Goal: Transaction & Acquisition: Purchase product/service

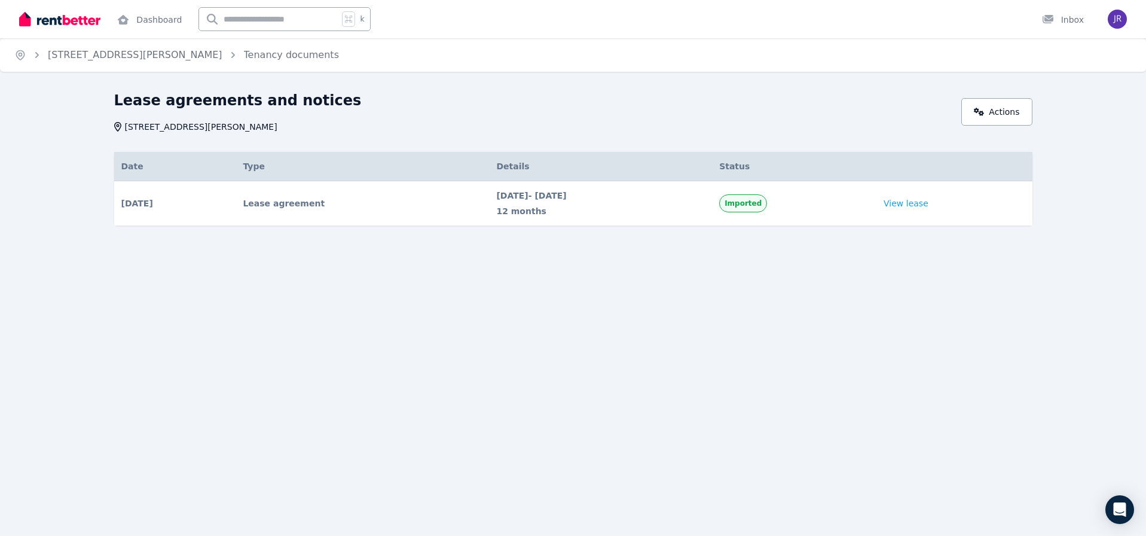
click at [675, 199] on span "[DATE] - [DATE]" at bounding box center [600, 196] width 209 height 12
click at [257, 61] on span "Tenancy documents" at bounding box center [291, 55] width 95 height 14
click at [80, 51] on link "[STREET_ADDRESS][PERSON_NAME]" at bounding box center [135, 54] width 175 height 11
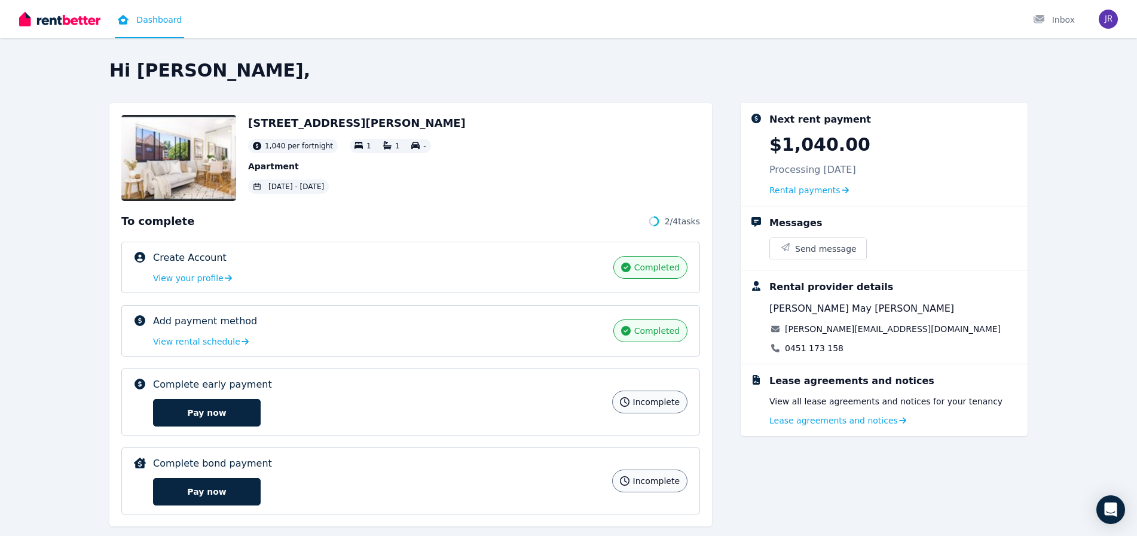
scroll to position [20, 0]
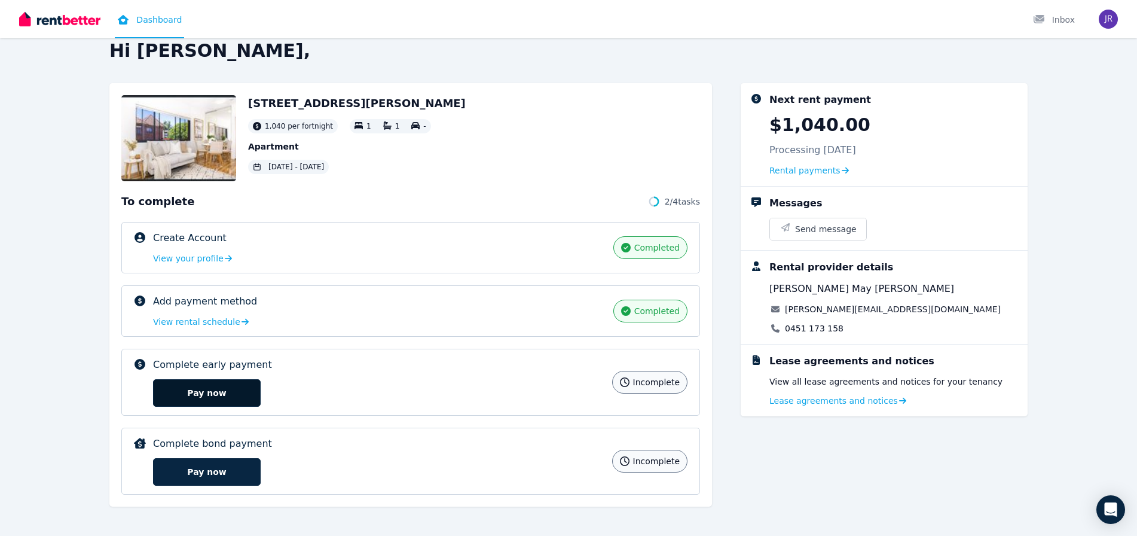
click at [243, 396] on button "Pay now" at bounding box center [207, 393] width 108 height 28
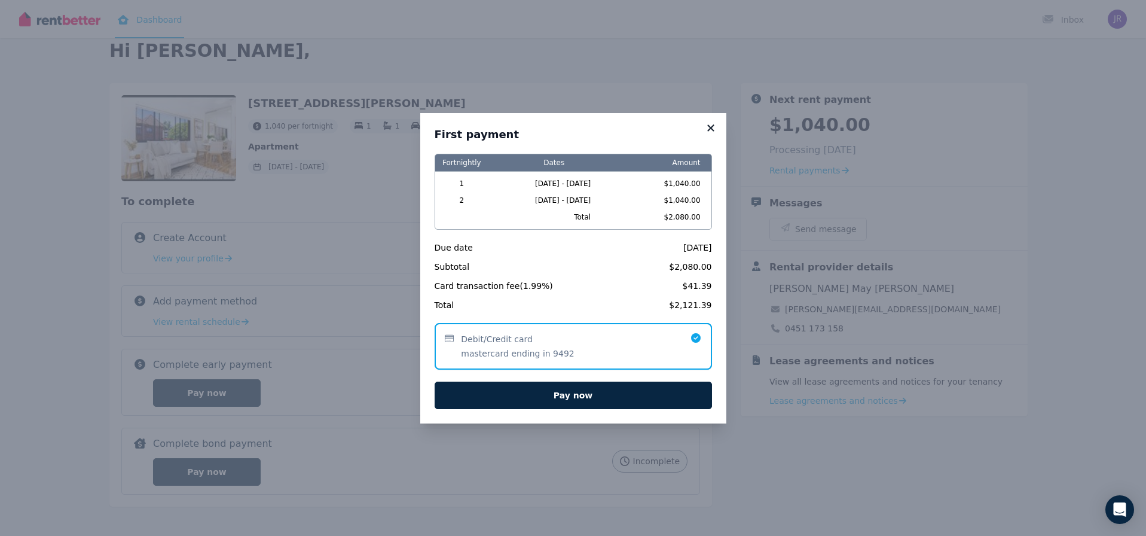
click at [709, 125] on icon at bounding box center [711, 128] width 12 height 11
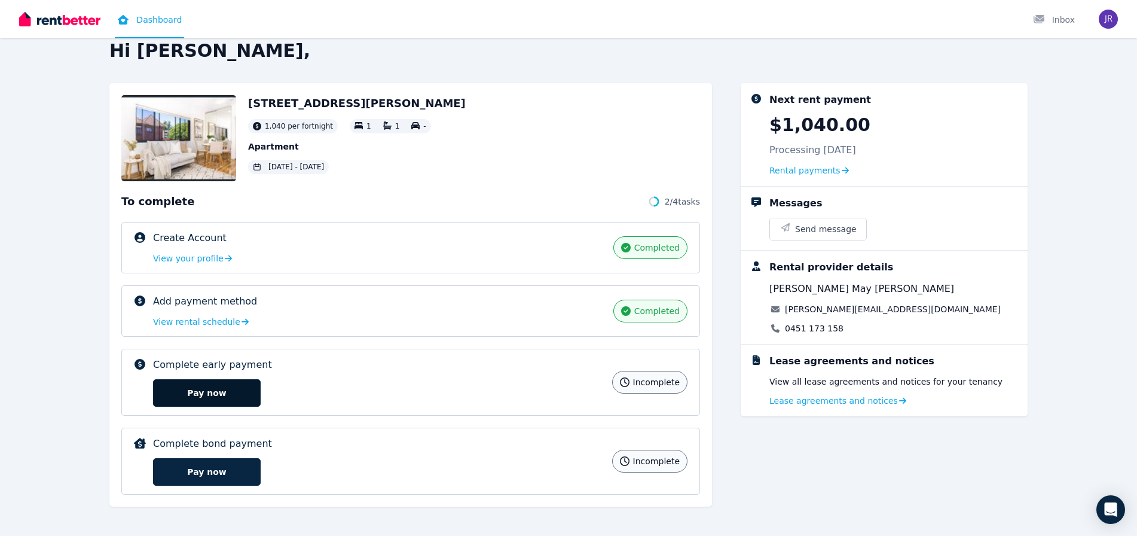
click at [245, 395] on button "Pay now" at bounding box center [207, 393] width 108 height 28
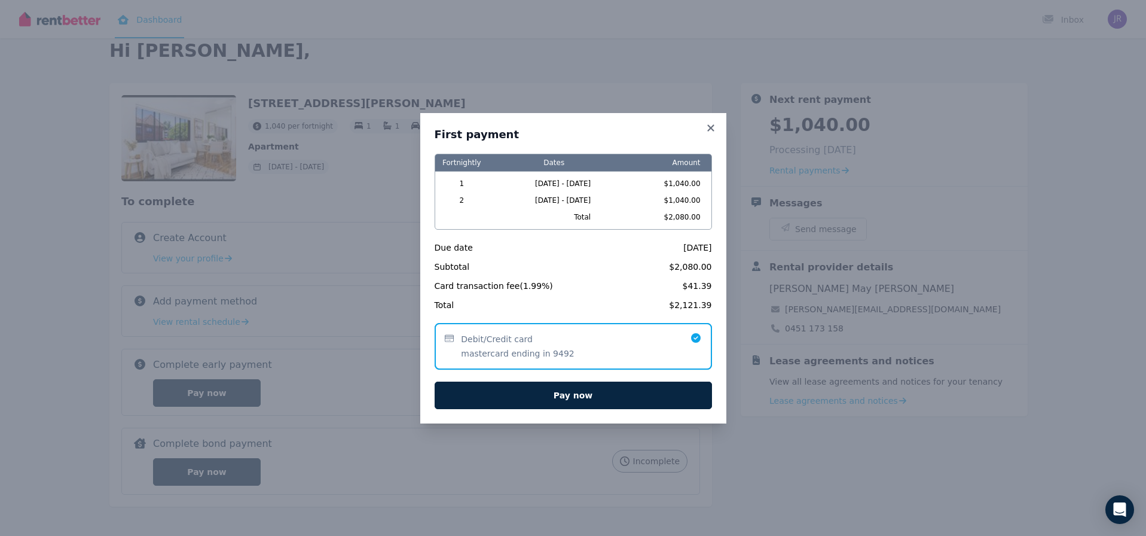
click at [573, 190] on div "1 [DATE] - [DATE] $1,040.00 2 [DATE] - [DATE] $1,040.00 Total $2,080.00" at bounding box center [573, 200] width 276 height 57
click at [560, 201] on span "[DATE] - [DATE]" at bounding box center [554, 201] width 131 height 10
click at [578, 213] on span "Total" at bounding box center [554, 217] width 131 height 10
click at [710, 127] on icon at bounding box center [710, 127] width 7 height 7
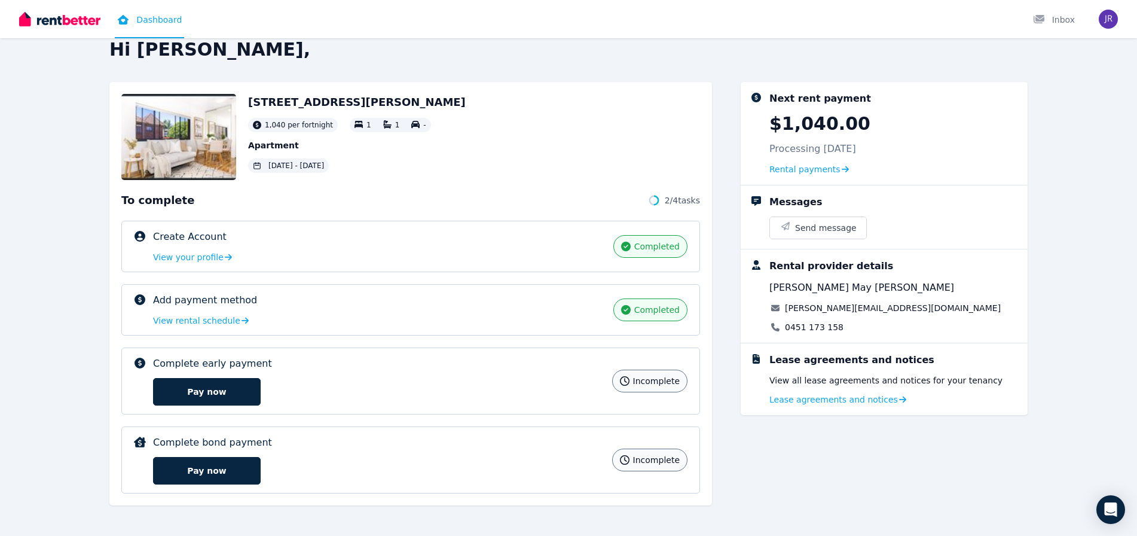
scroll to position [24, 0]
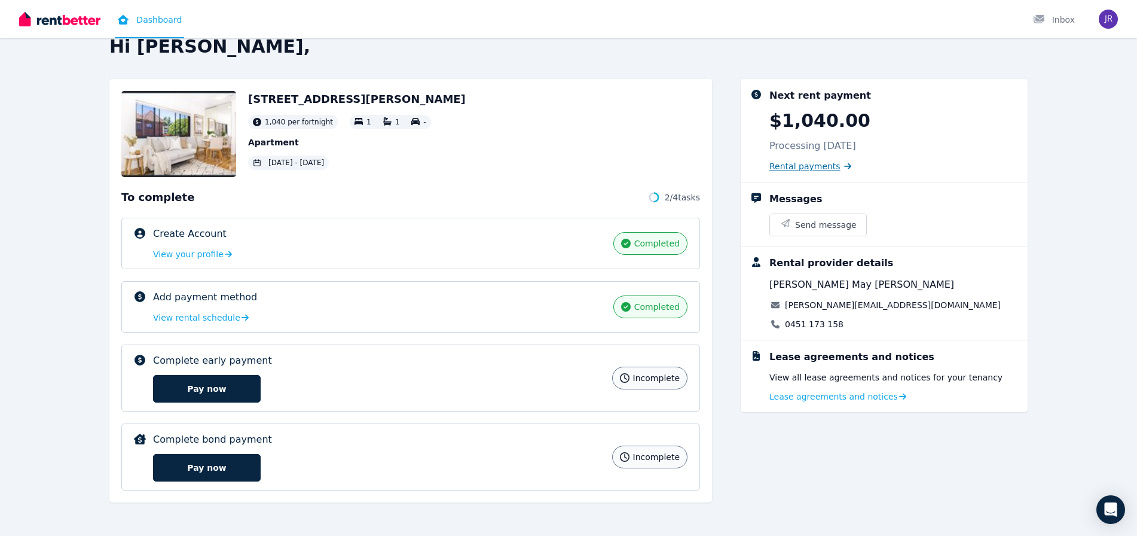
click at [783, 164] on span "Rental payments" at bounding box center [805, 166] width 71 height 12
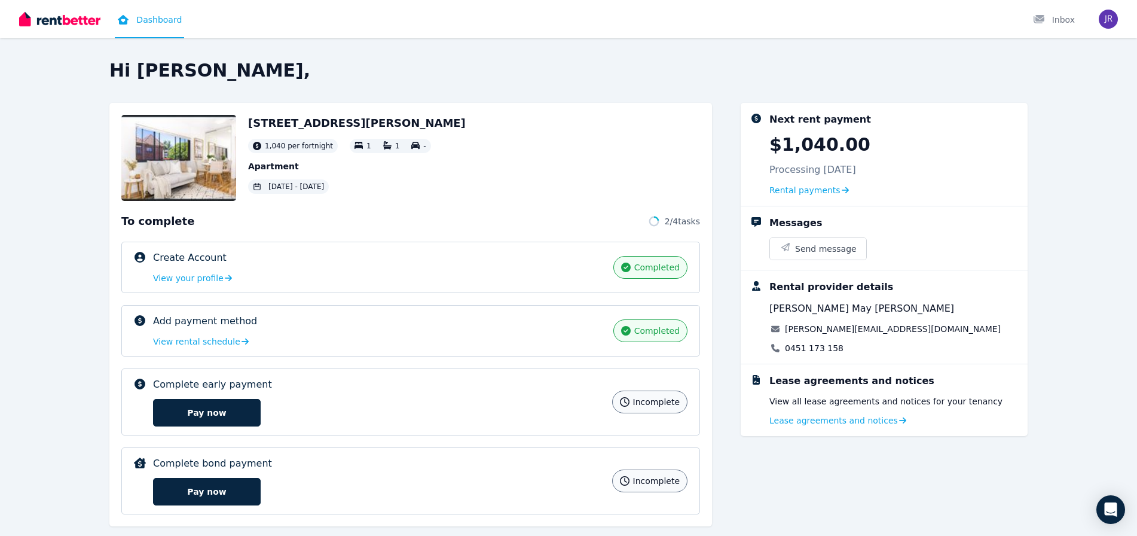
scroll to position [23, 0]
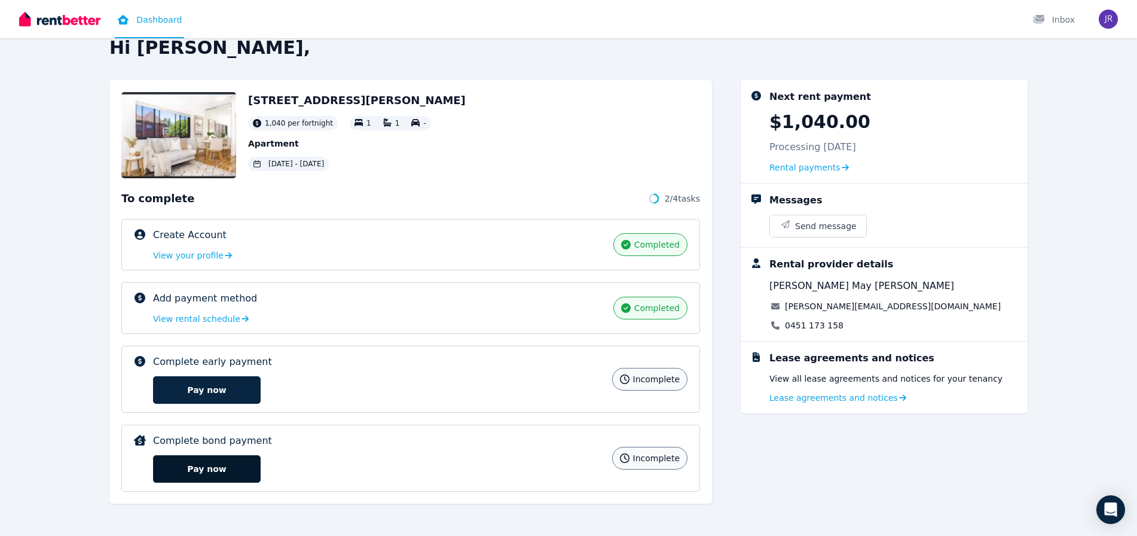
click at [229, 472] on button "Pay now" at bounding box center [207, 469] width 108 height 28
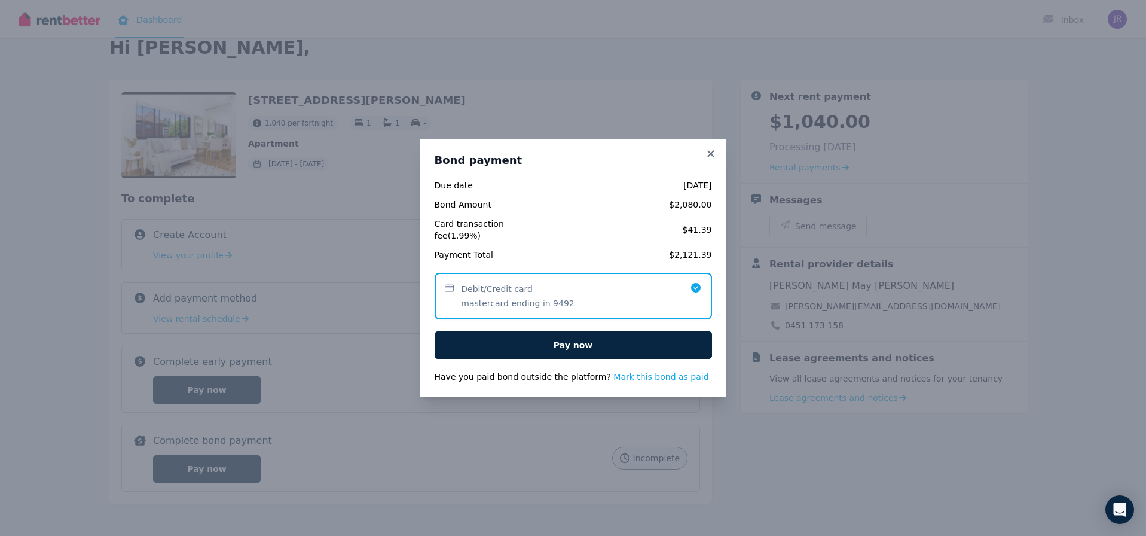
click at [408, 227] on div "Bond payment Due date [DATE] Bond Amount $2,080.00 Card transaction fee ( 1.99%…" at bounding box center [573, 268] width 1146 height 536
click at [709, 155] on icon at bounding box center [710, 153] width 7 height 7
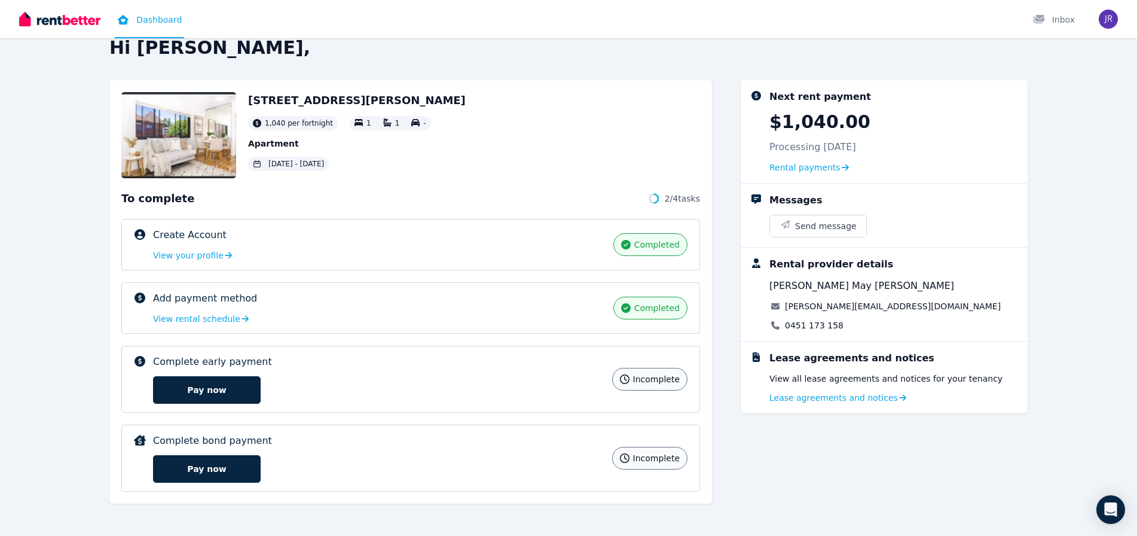
scroll to position [0, 0]
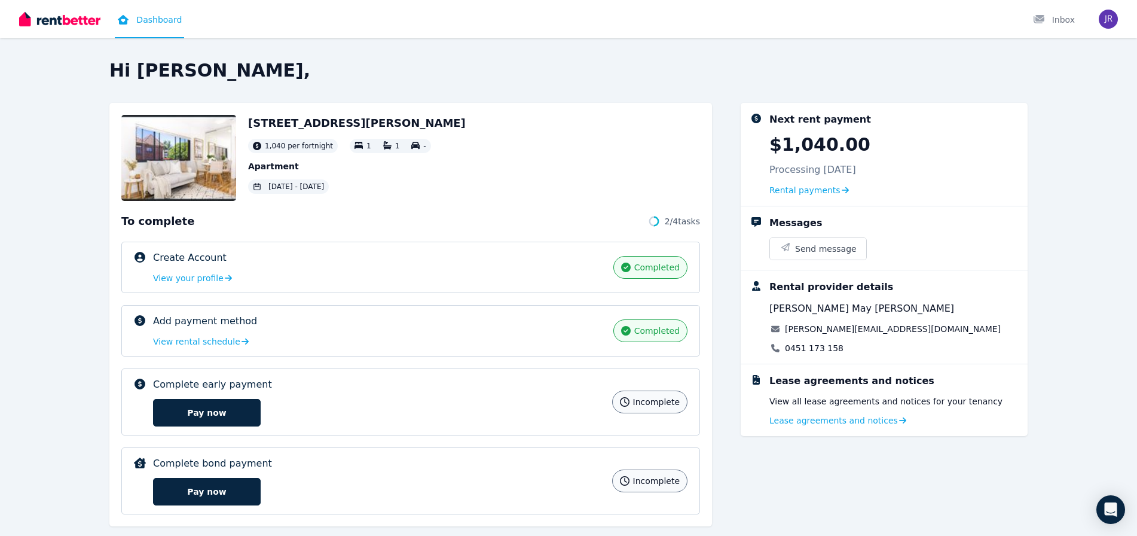
click at [1115, 26] on img "button" at bounding box center [1108, 19] width 19 height 19
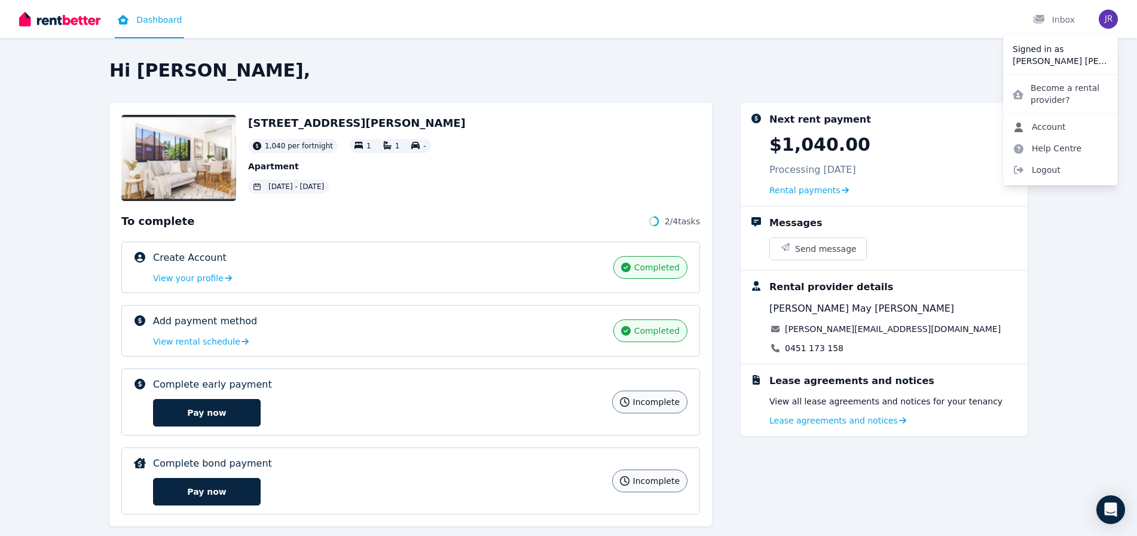
click at [1051, 129] on link "Account" at bounding box center [1039, 127] width 72 height 22
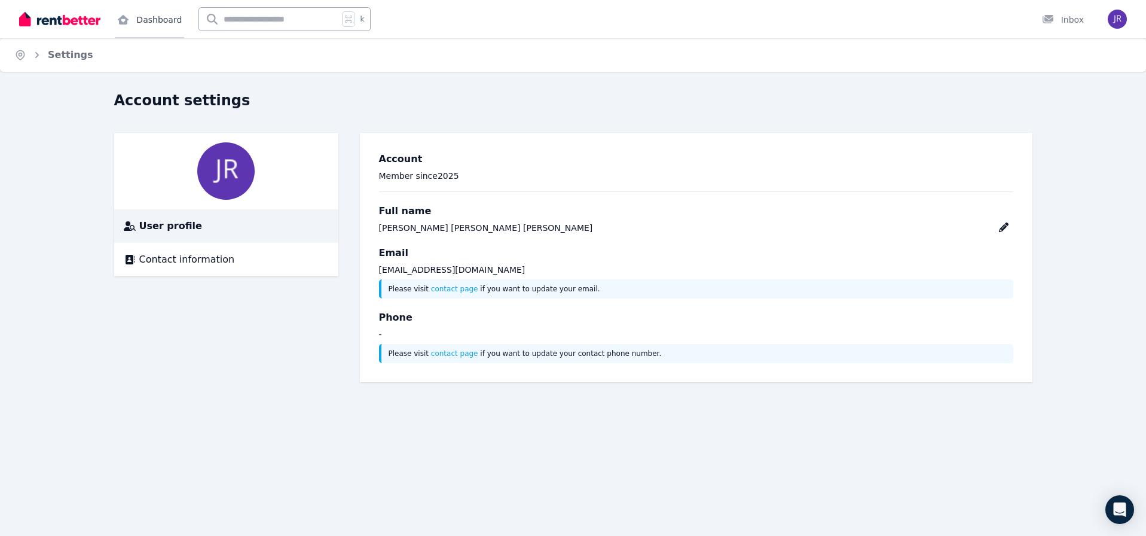
click at [149, 20] on link "Dashboard" at bounding box center [149, 19] width 69 height 38
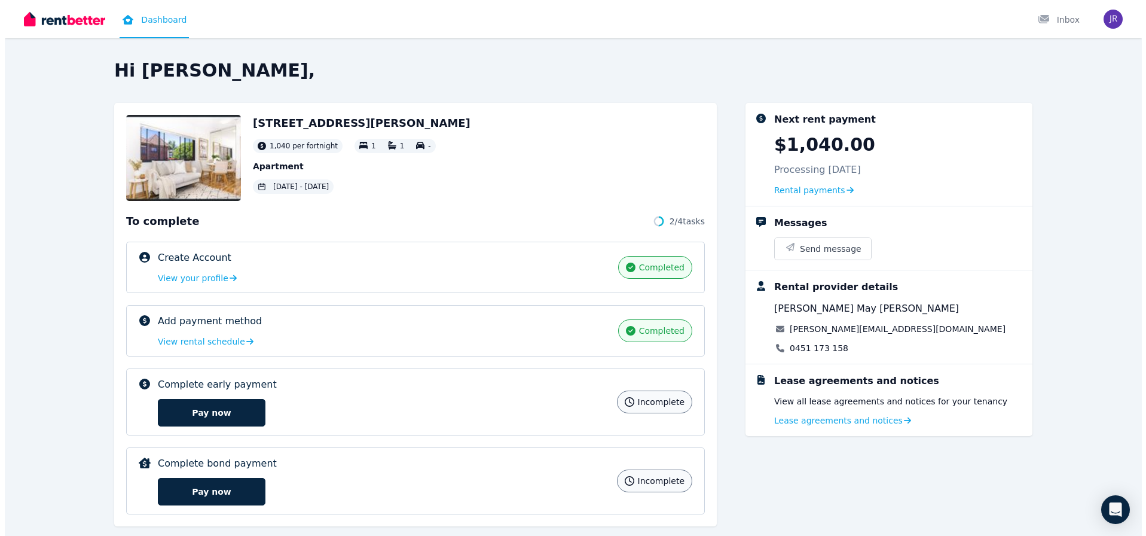
scroll to position [24, 0]
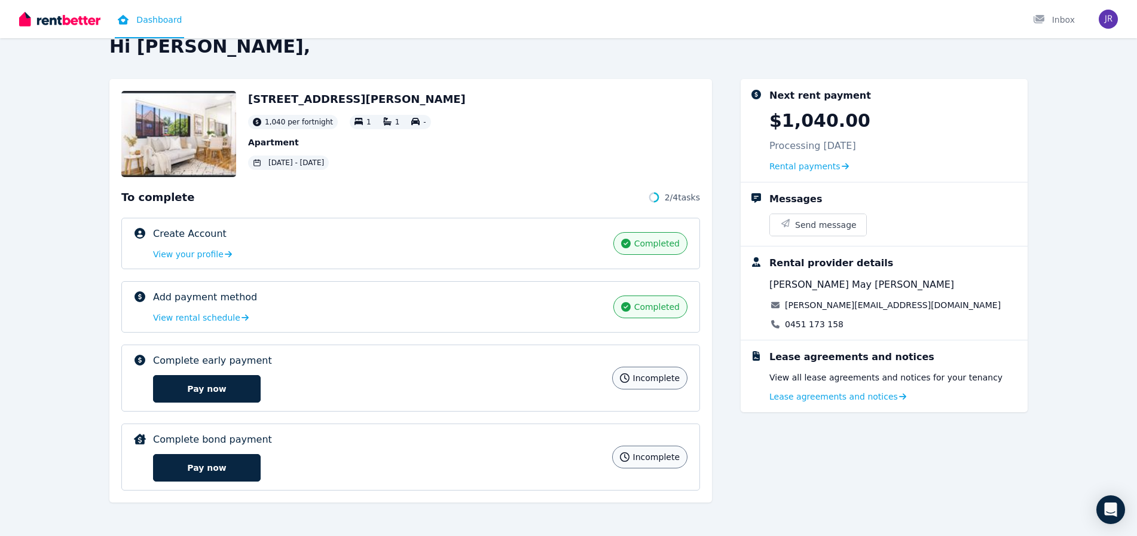
click at [292, 160] on div "[DATE] - [DATE]" at bounding box center [288, 162] width 81 height 14
click at [292, 169] on div "[DATE] - [DATE]" at bounding box center [288, 162] width 81 height 14
click at [231, 462] on button "Pay now" at bounding box center [207, 468] width 108 height 28
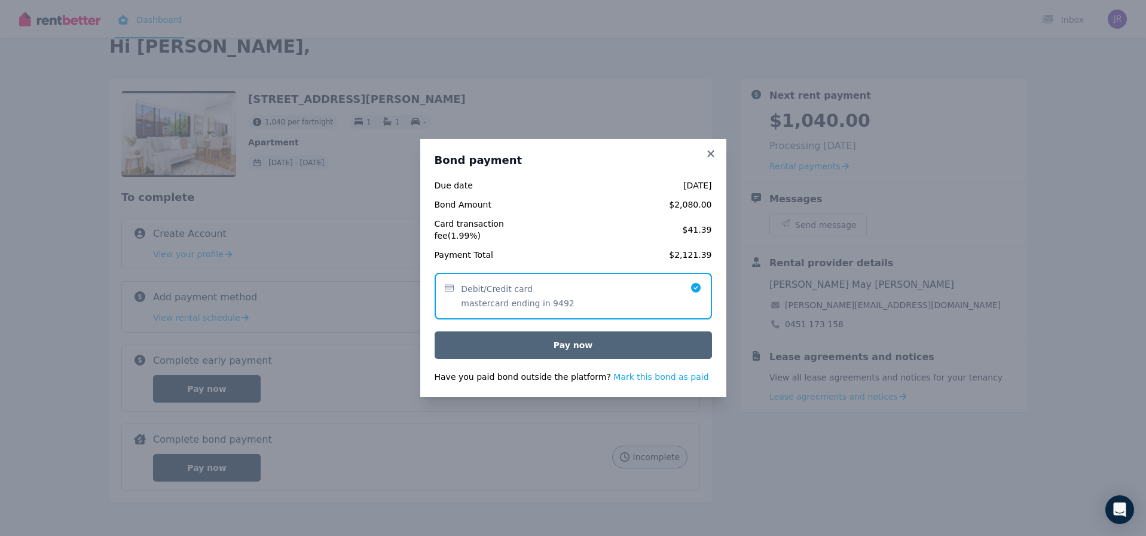
click at [533, 349] on button "Pay now" at bounding box center [573, 345] width 277 height 28
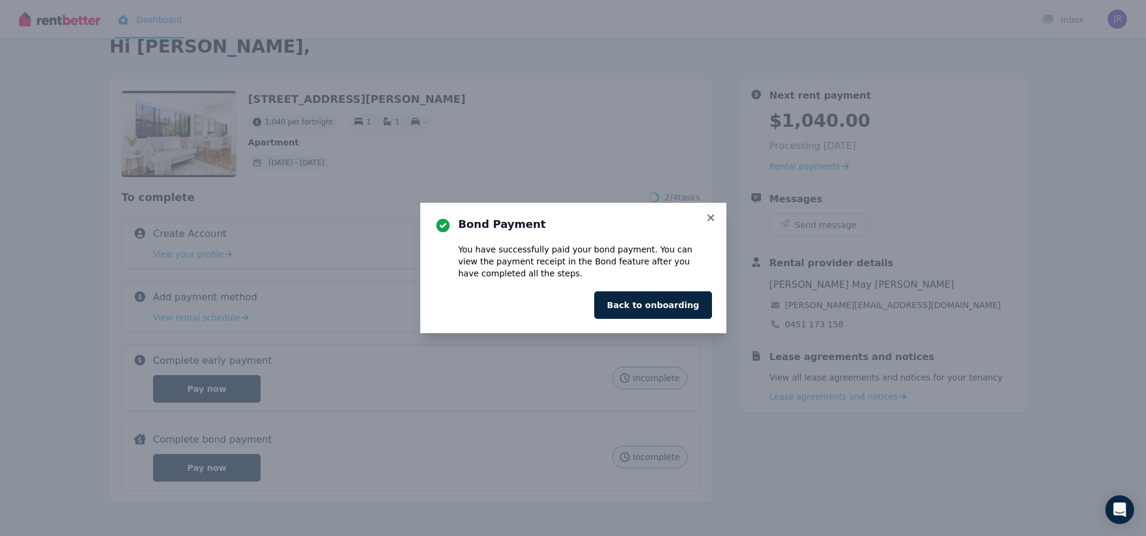
click at [36, 154] on div "Bond Payment You have successfully paid your bond payment. You can view the pay…" at bounding box center [573, 268] width 1146 height 536
click at [643, 312] on button "Back to onboarding" at bounding box center [652, 305] width 117 height 28
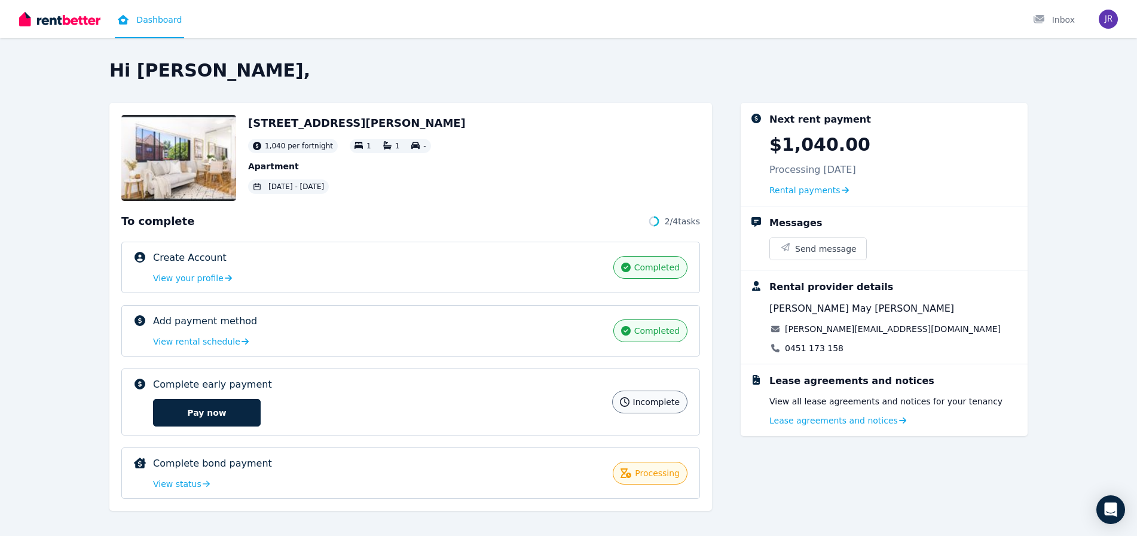
click at [199, 476] on div "Complete bond payment processing View status" at bounding box center [379, 472] width 453 height 33
click at [196, 482] on span "View status" at bounding box center [177, 484] width 48 height 12
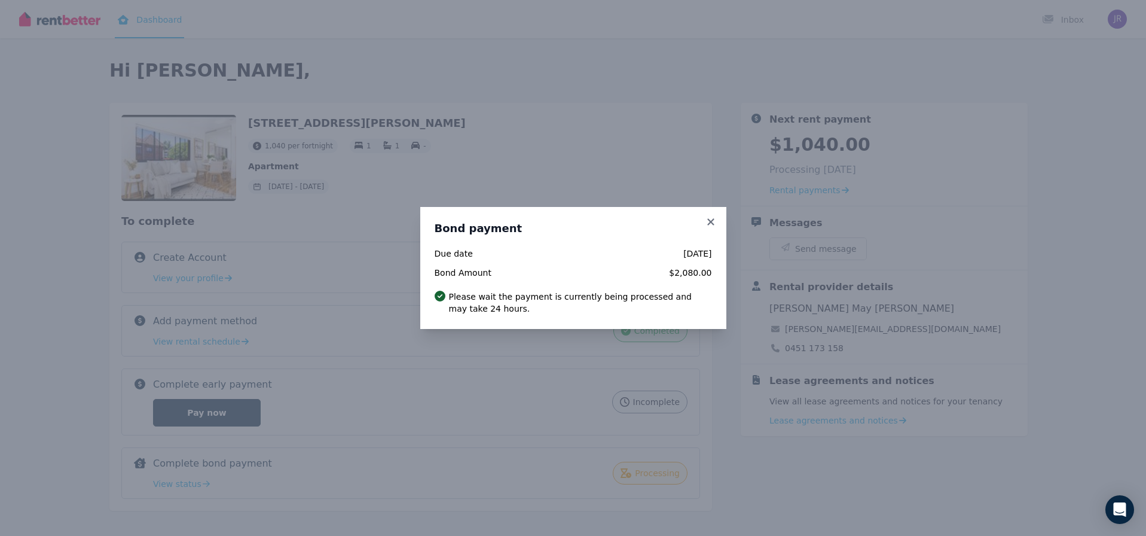
click at [112, 439] on div "Bond payment Due date 5 Sep 2025 Bond Amount $2,080.00 Please wait the payment …" at bounding box center [573, 268] width 1146 height 536
click at [82, 421] on div "Bond payment Due date 5 Sep 2025 Bond Amount $2,080.00 Please wait the payment …" at bounding box center [573, 268] width 1146 height 536
click at [708, 221] on icon at bounding box center [711, 221] width 12 height 11
